Goal: Task Accomplishment & Management: Use online tool/utility

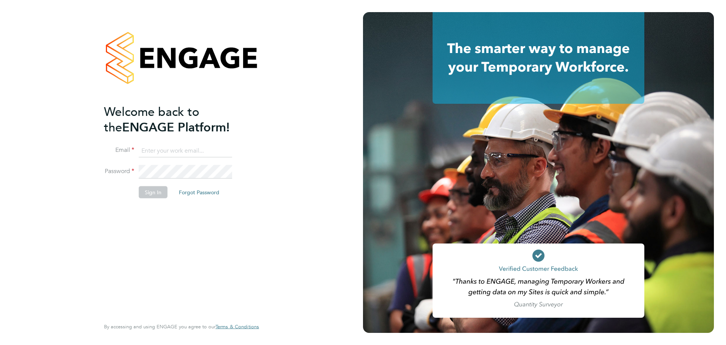
type input "[PERSON_NAME][EMAIL_ADDRESS][DOMAIN_NAME]"
click at [151, 191] on button "Sign In" at bounding box center [153, 192] width 29 height 12
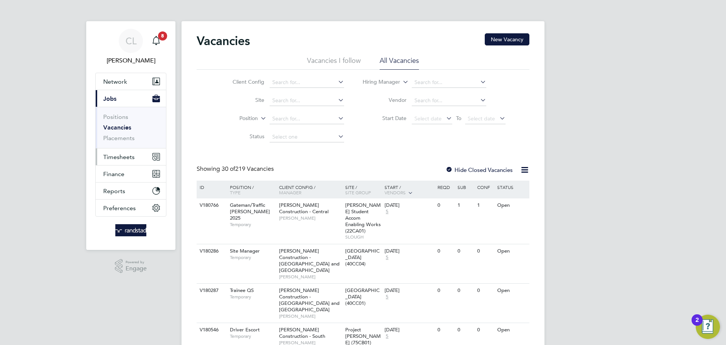
click at [120, 156] on span "Timesheets" at bounding box center [118, 156] width 31 height 7
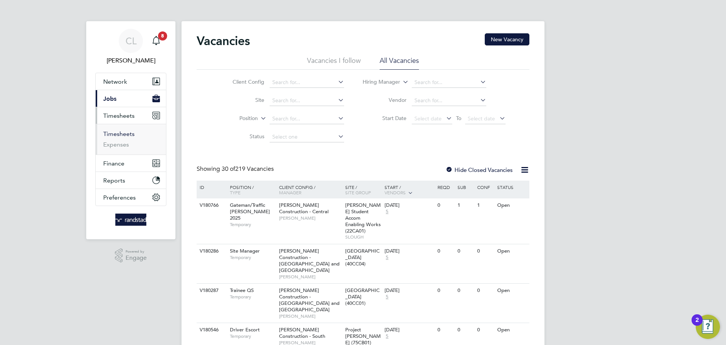
click at [126, 134] on link "Timesheets" at bounding box center [118, 133] width 31 height 7
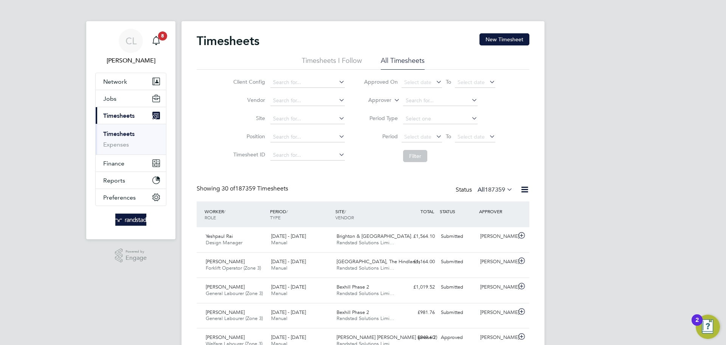
click at [317, 64] on li "Timesheets I Follow" at bounding box center [332, 63] width 60 height 14
